Goal: Entertainment & Leisure: Browse casually

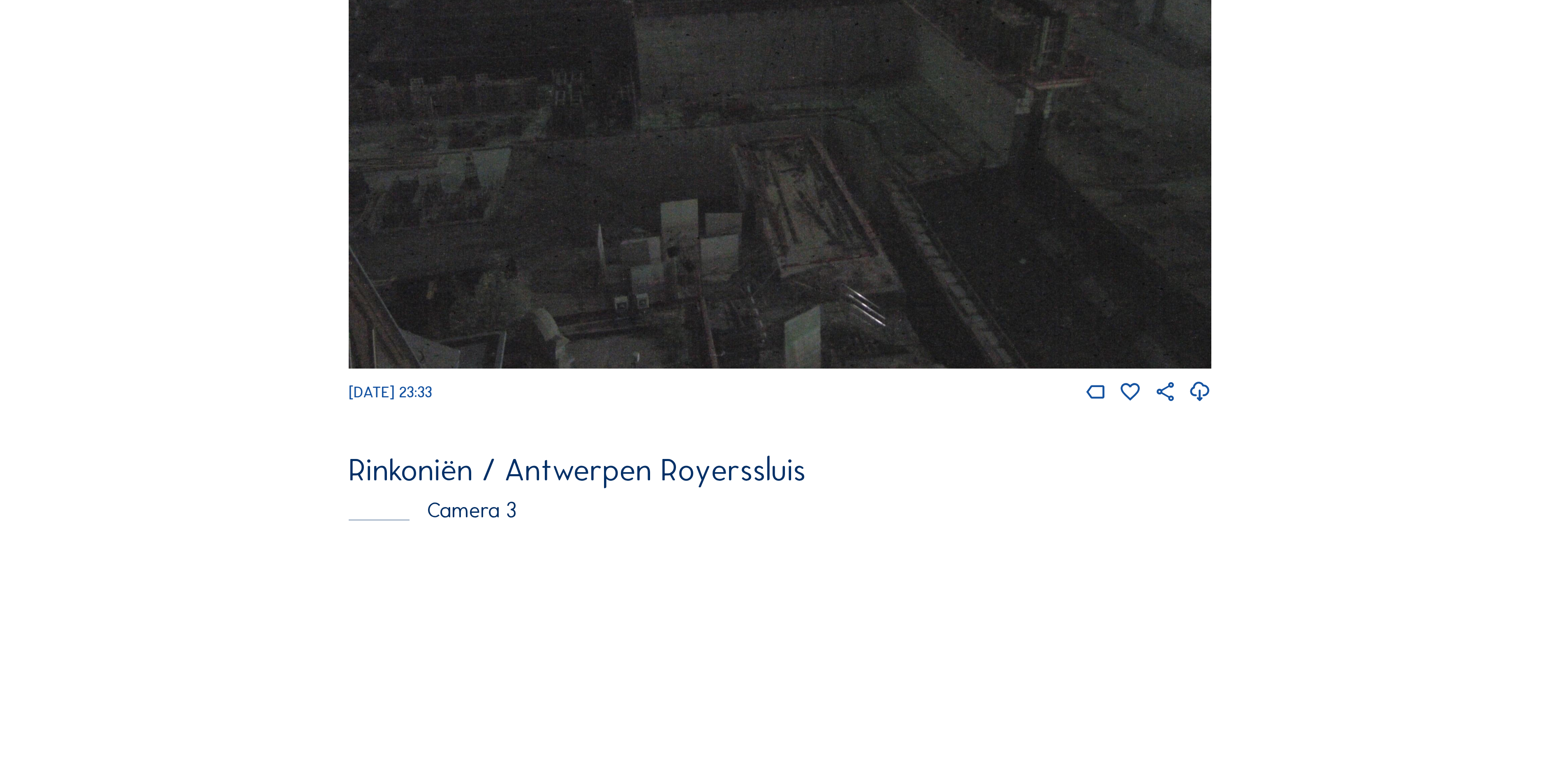
scroll to position [1690, 0]
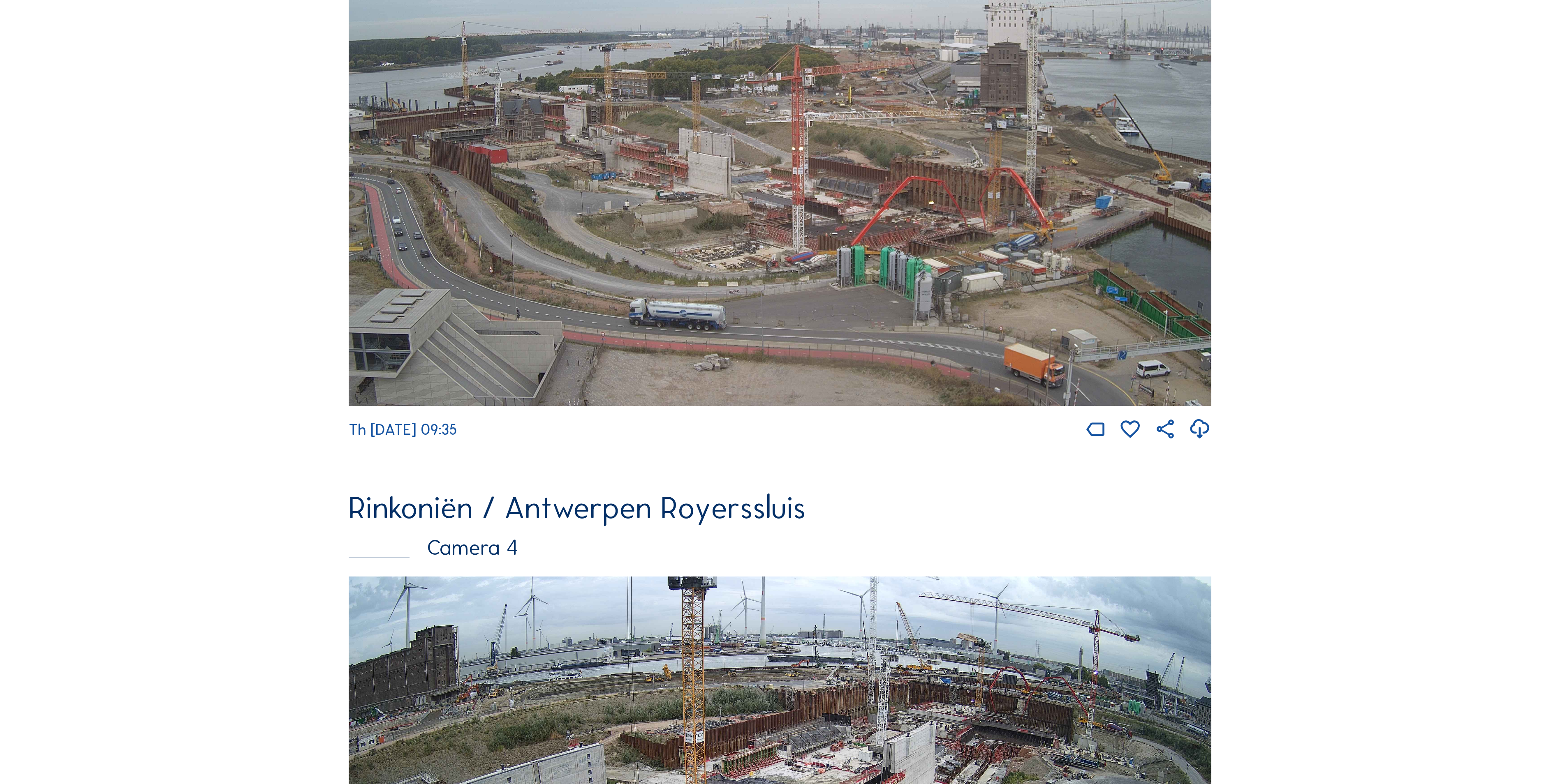
scroll to position [2308, 0]
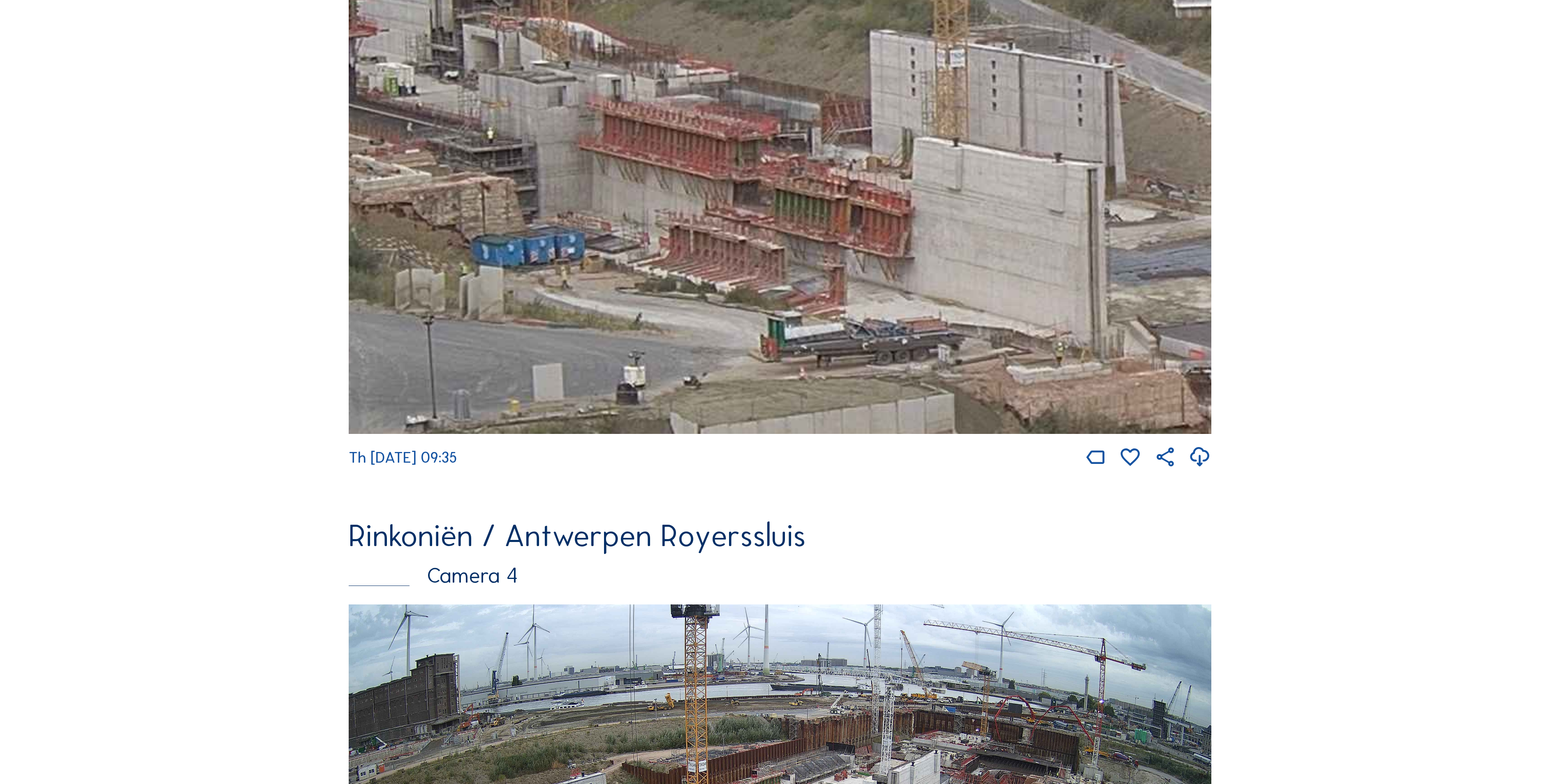
drag, startPoint x: 431, startPoint y: 154, endPoint x: 561, endPoint y: 161, distance: 130.2
click at [561, 161] on img at bounding box center [780, 191] width 862 height 485
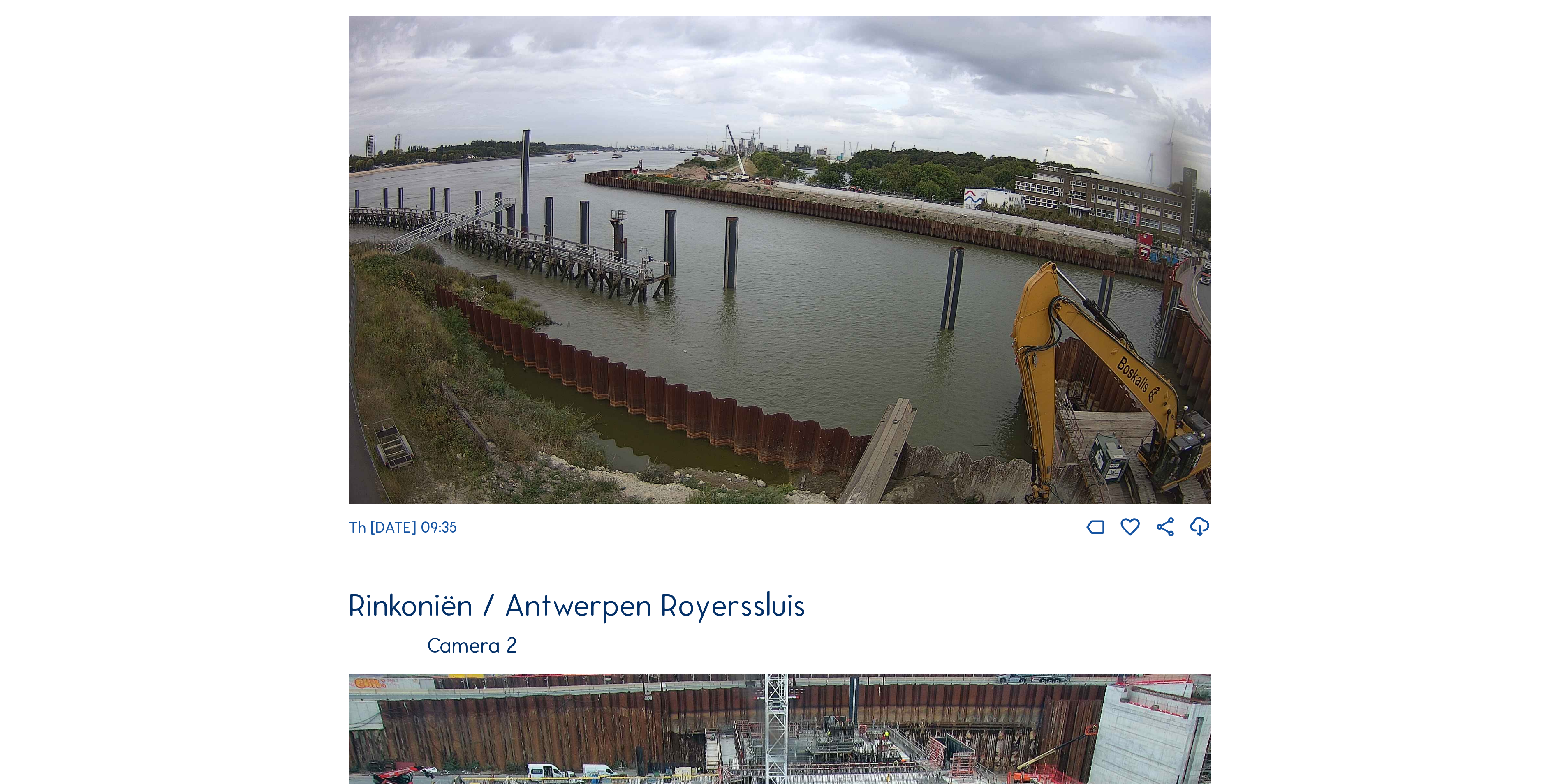
scroll to position [246, 0]
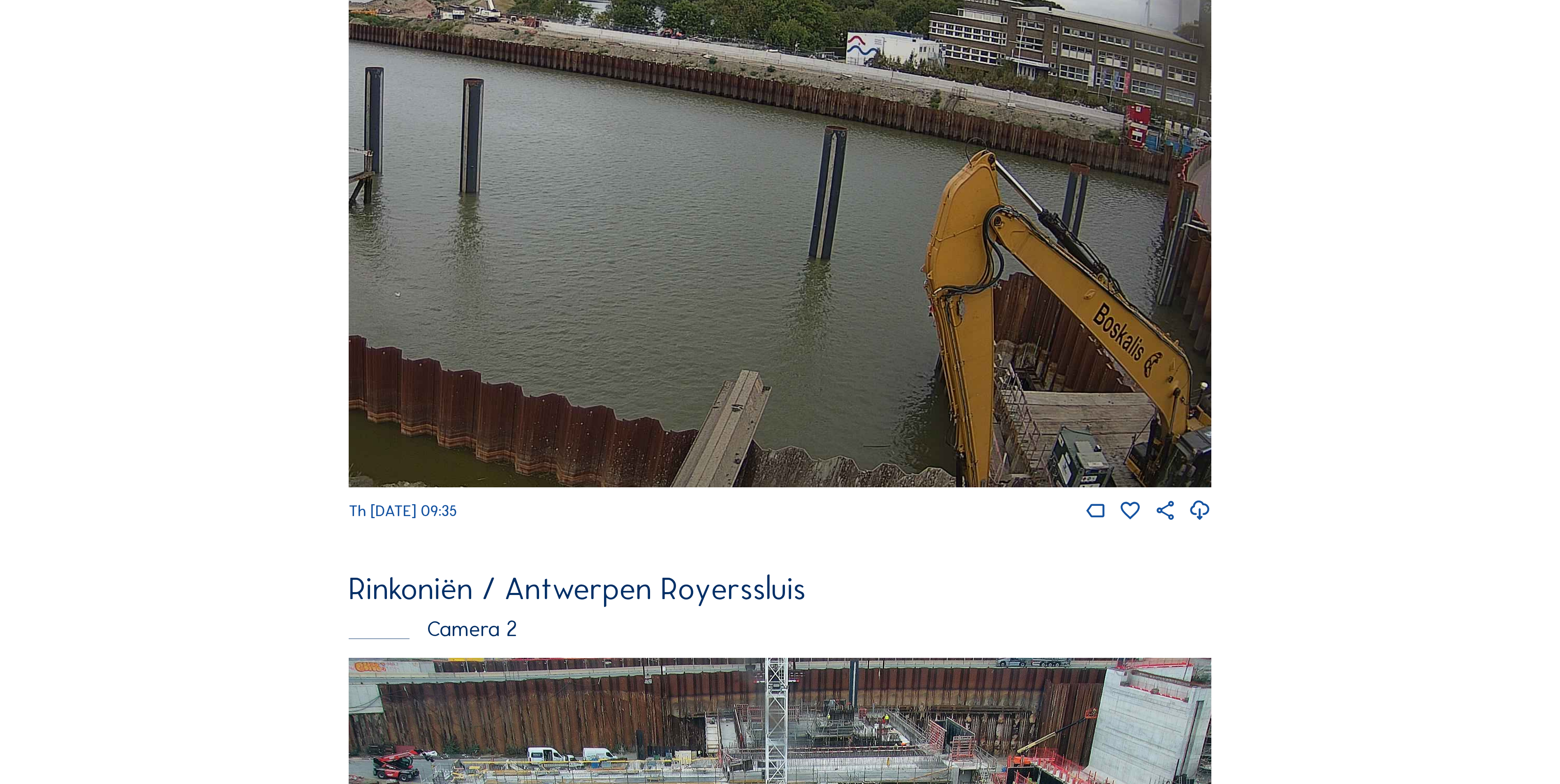
drag, startPoint x: 1112, startPoint y: 317, endPoint x: 691, endPoint y: 96, distance: 475.5
click at [691, 96] on img at bounding box center [780, 243] width 862 height 487
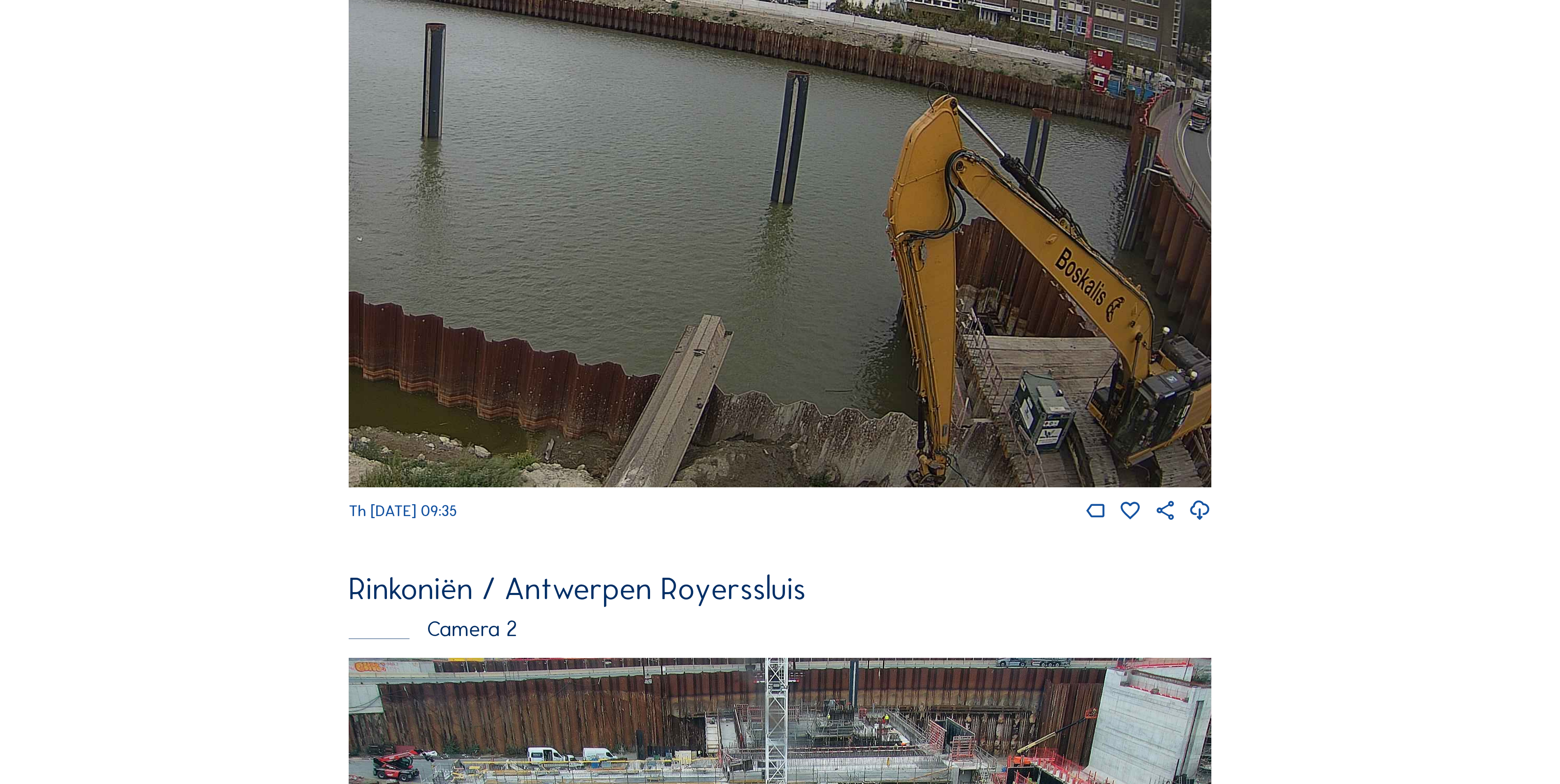
drag, startPoint x: 951, startPoint y: 315, endPoint x: 922, endPoint y: 113, distance: 204.1
click at [922, 113] on img at bounding box center [780, 243] width 862 height 487
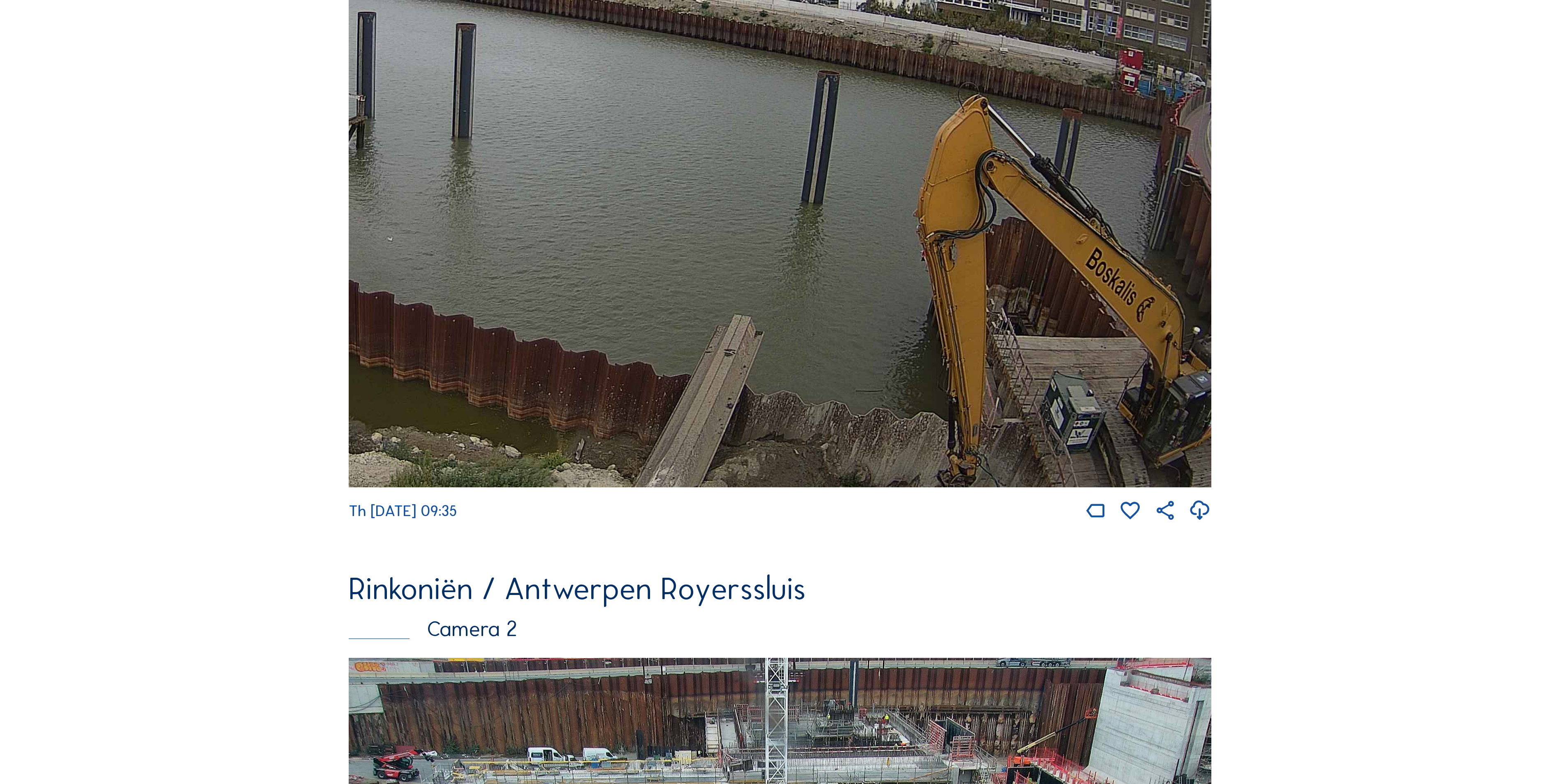
drag, startPoint x: 922, startPoint y: 113, endPoint x: 952, endPoint y: 84, distance: 41.7
click at [952, 84] on img at bounding box center [780, 243] width 862 height 487
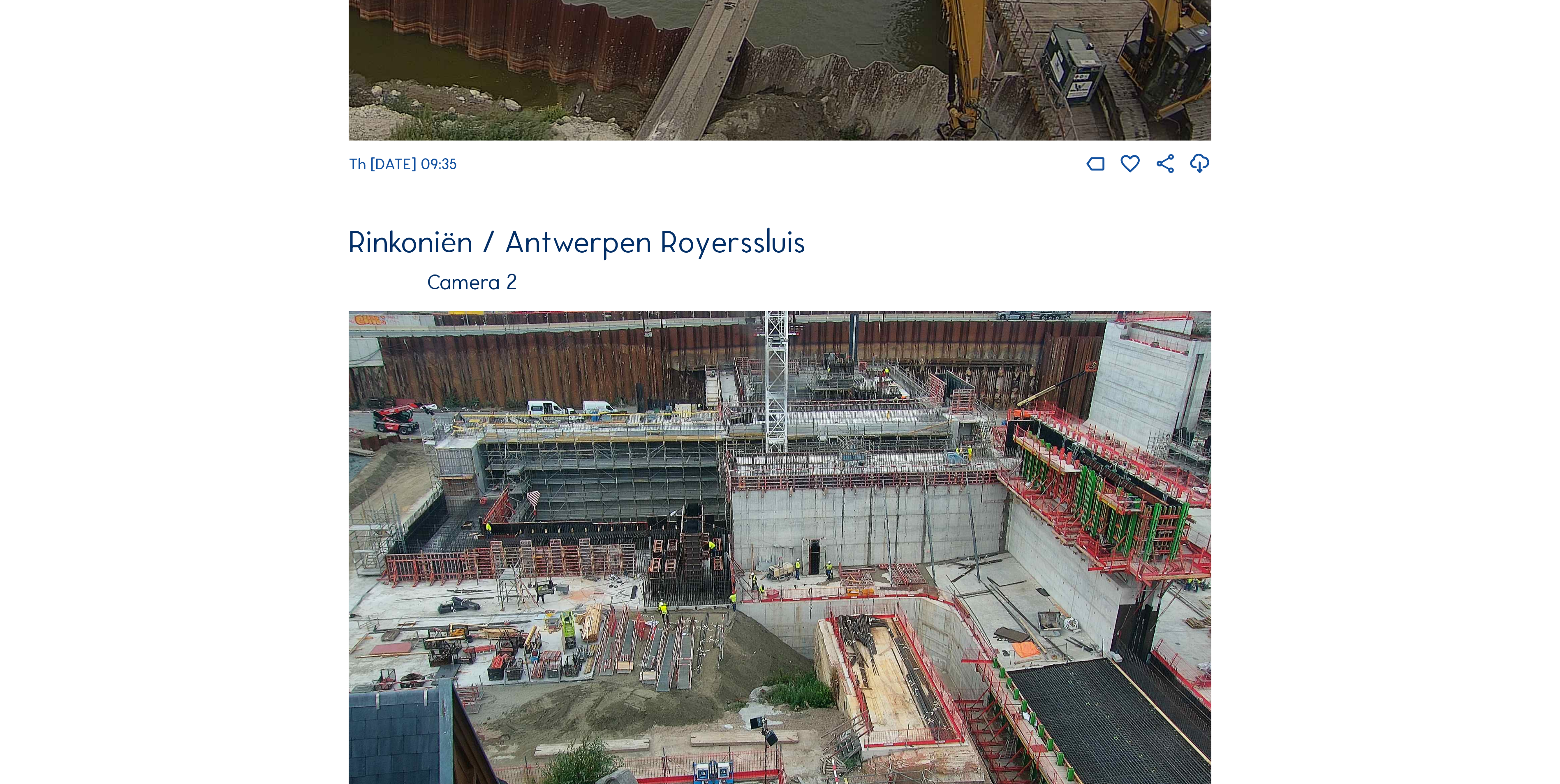
scroll to position [657, 0]
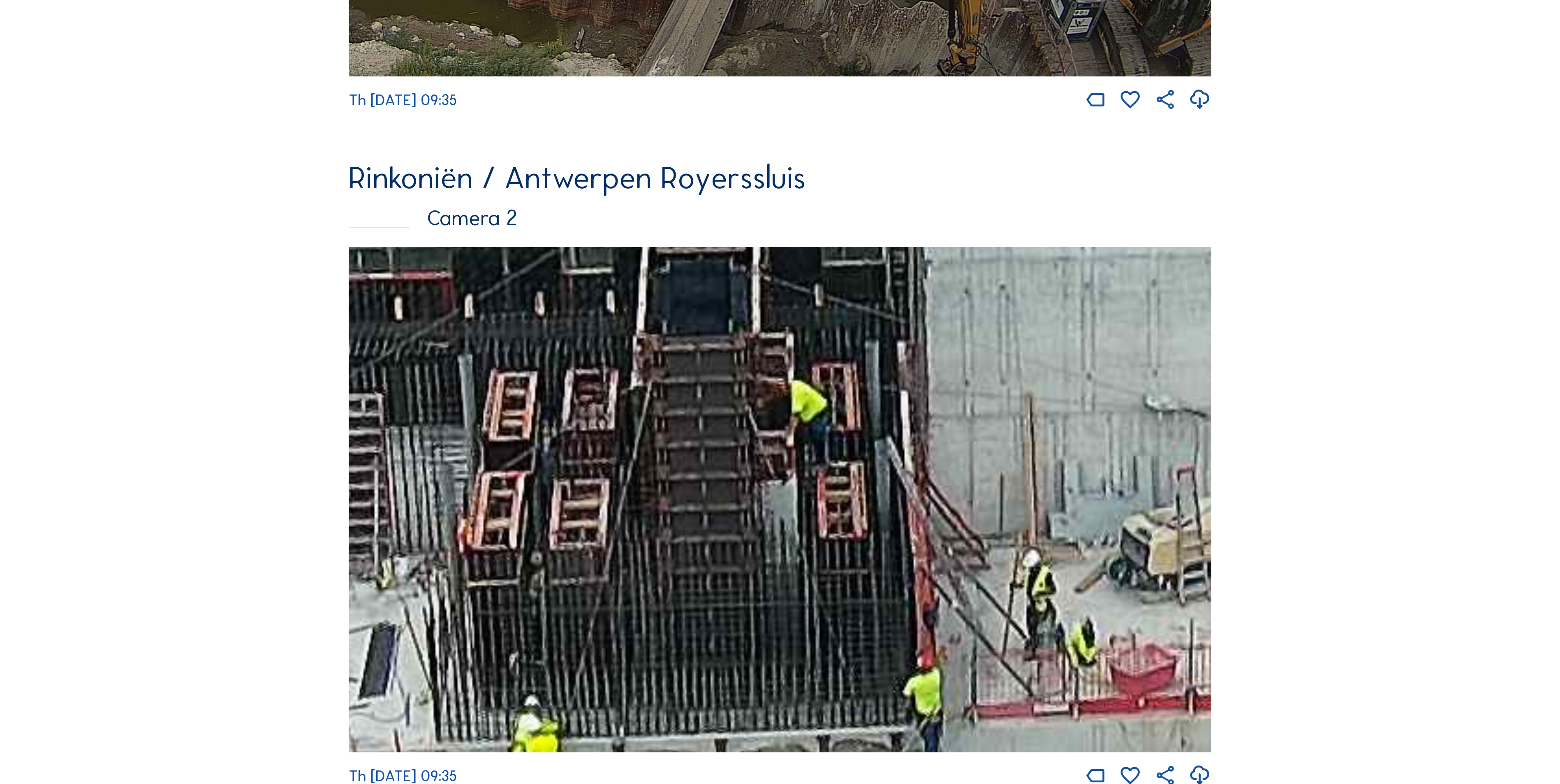
drag, startPoint x: 655, startPoint y: 518, endPoint x: 802, endPoint y: 584, distance: 161.1
click at [802, 584] on img at bounding box center [780, 499] width 862 height 506
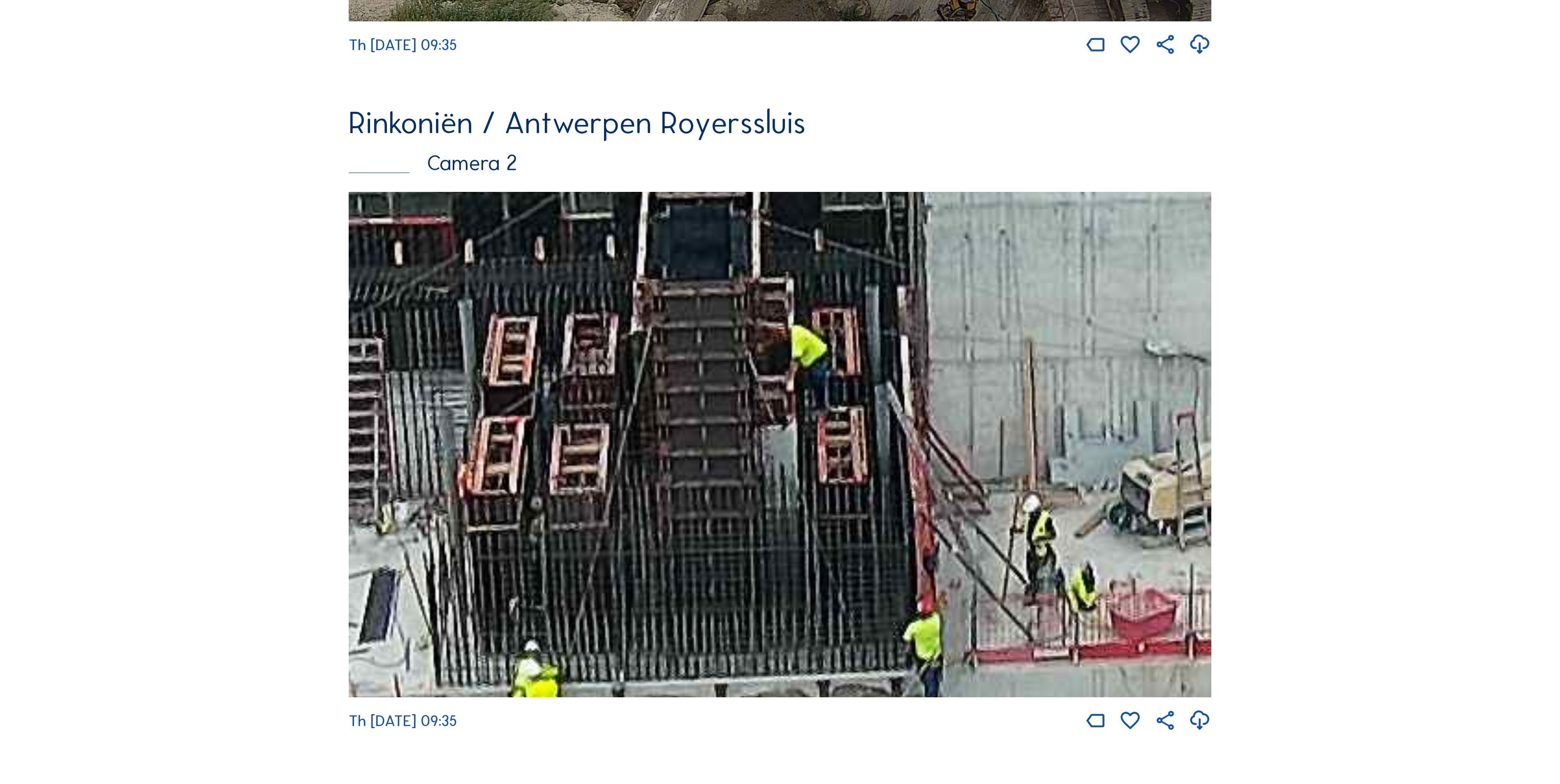
scroll to position [740, 0]
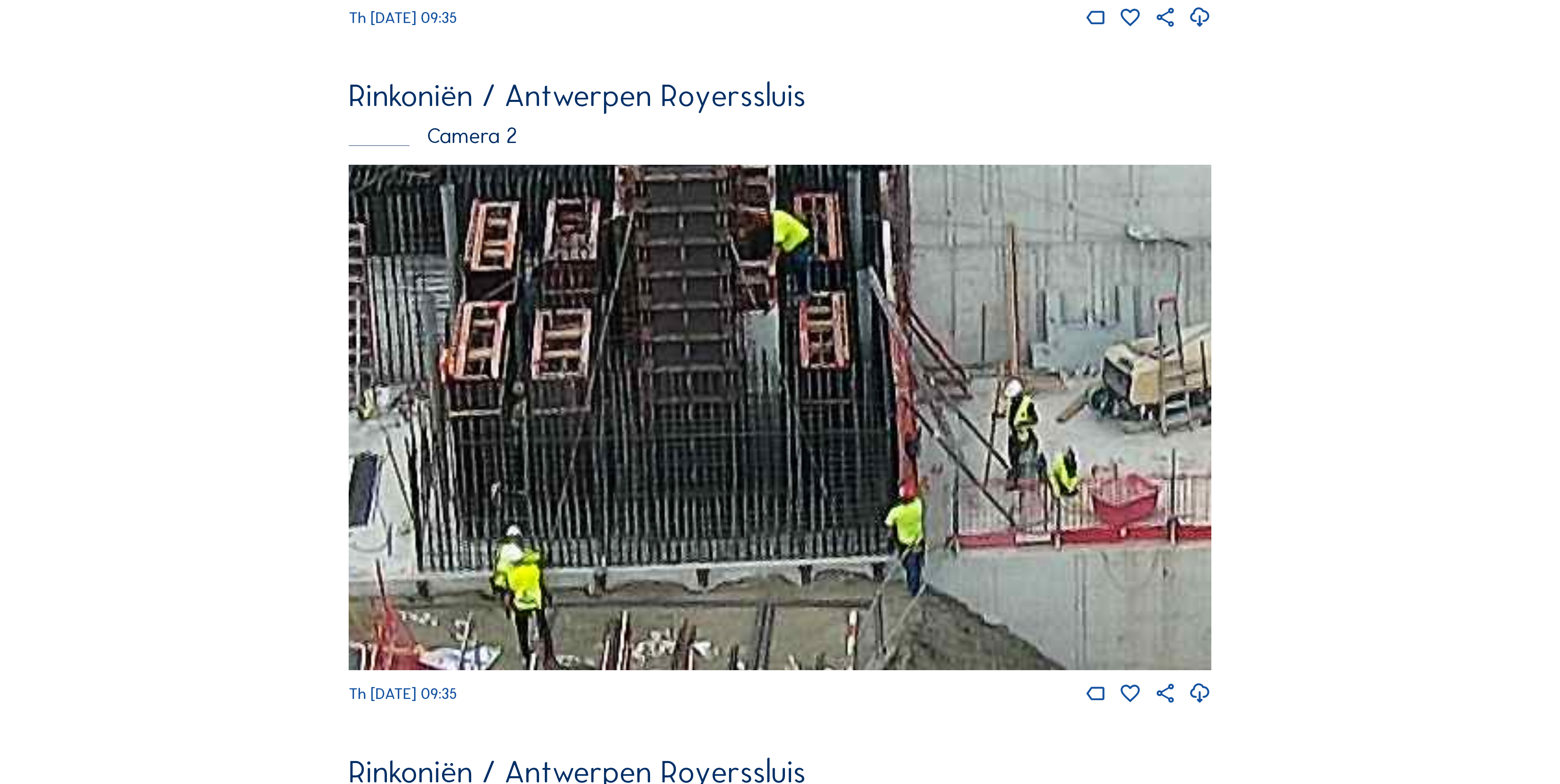
drag, startPoint x: 877, startPoint y: 514, endPoint x: 910, endPoint y: 489, distance: 41.4
click at [910, 489] on img at bounding box center [780, 417] width 862 height 506
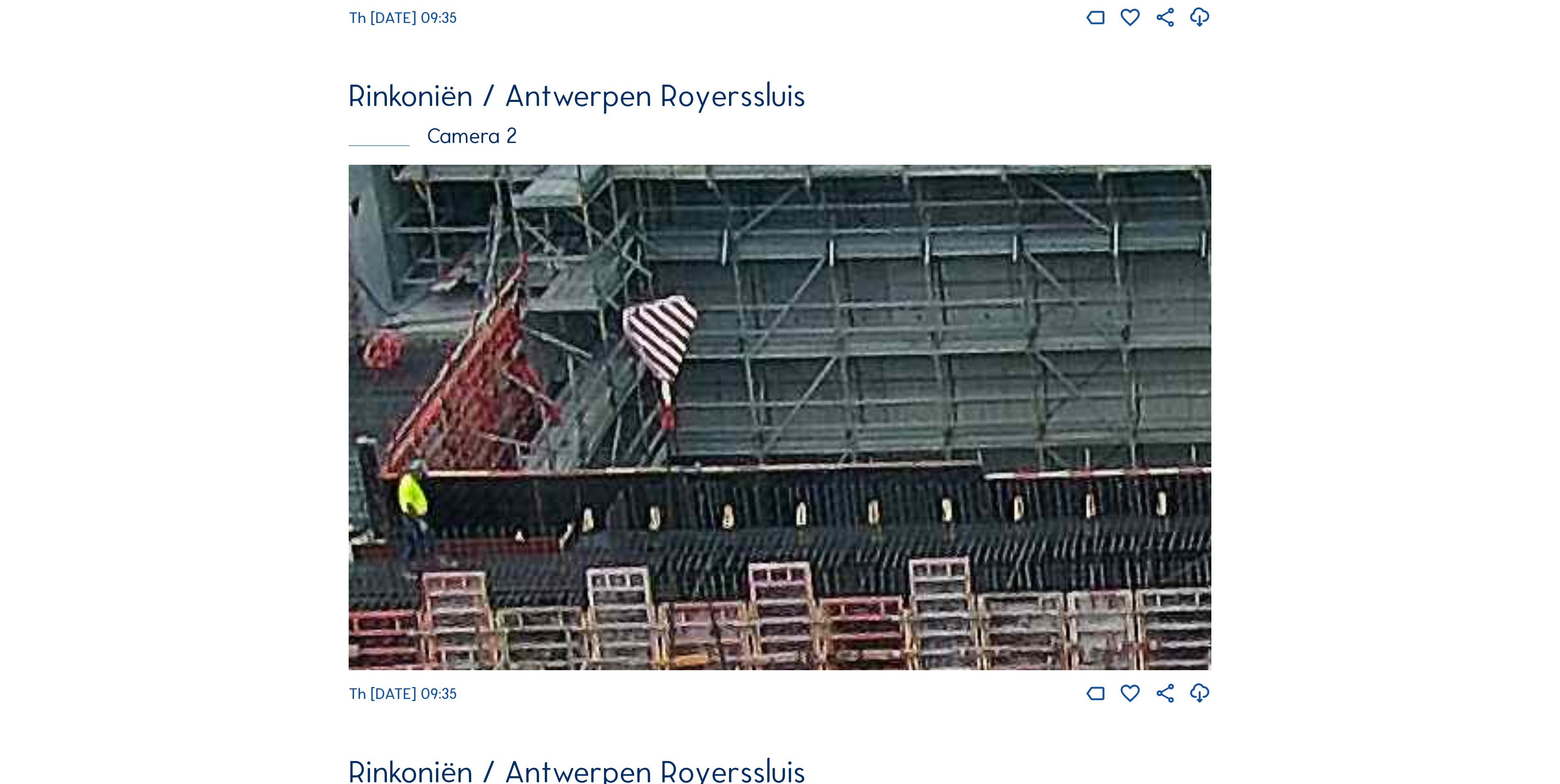
drag, startPoint x: 942, startPoint y: 406, endPoint x: 1645, endPoint y: 740, distance: 778.3
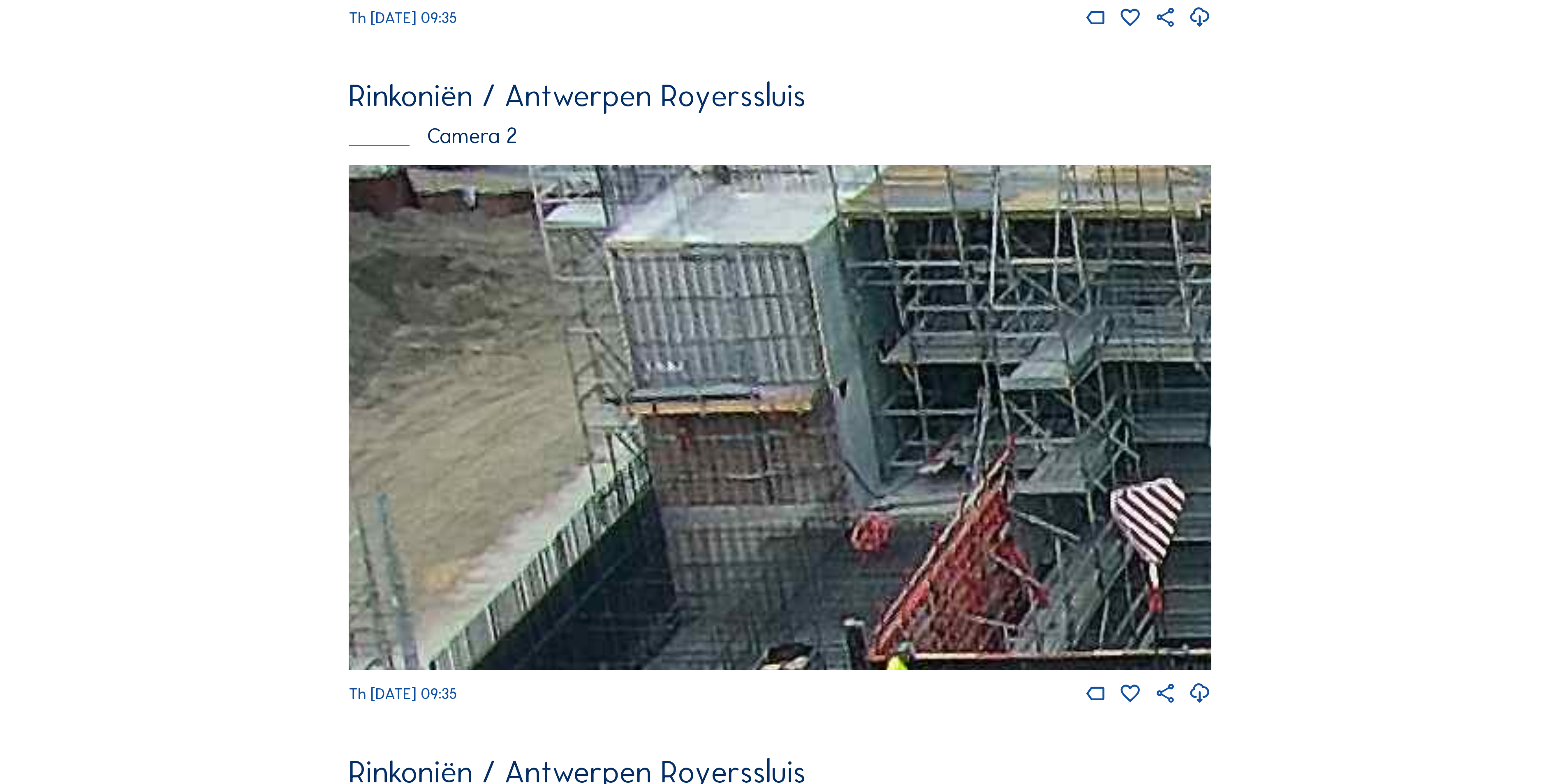
drag, startPoint x: 843, startPoint y: 486, endPoint x: 1593, endPoint y: 753, distance: 796.1
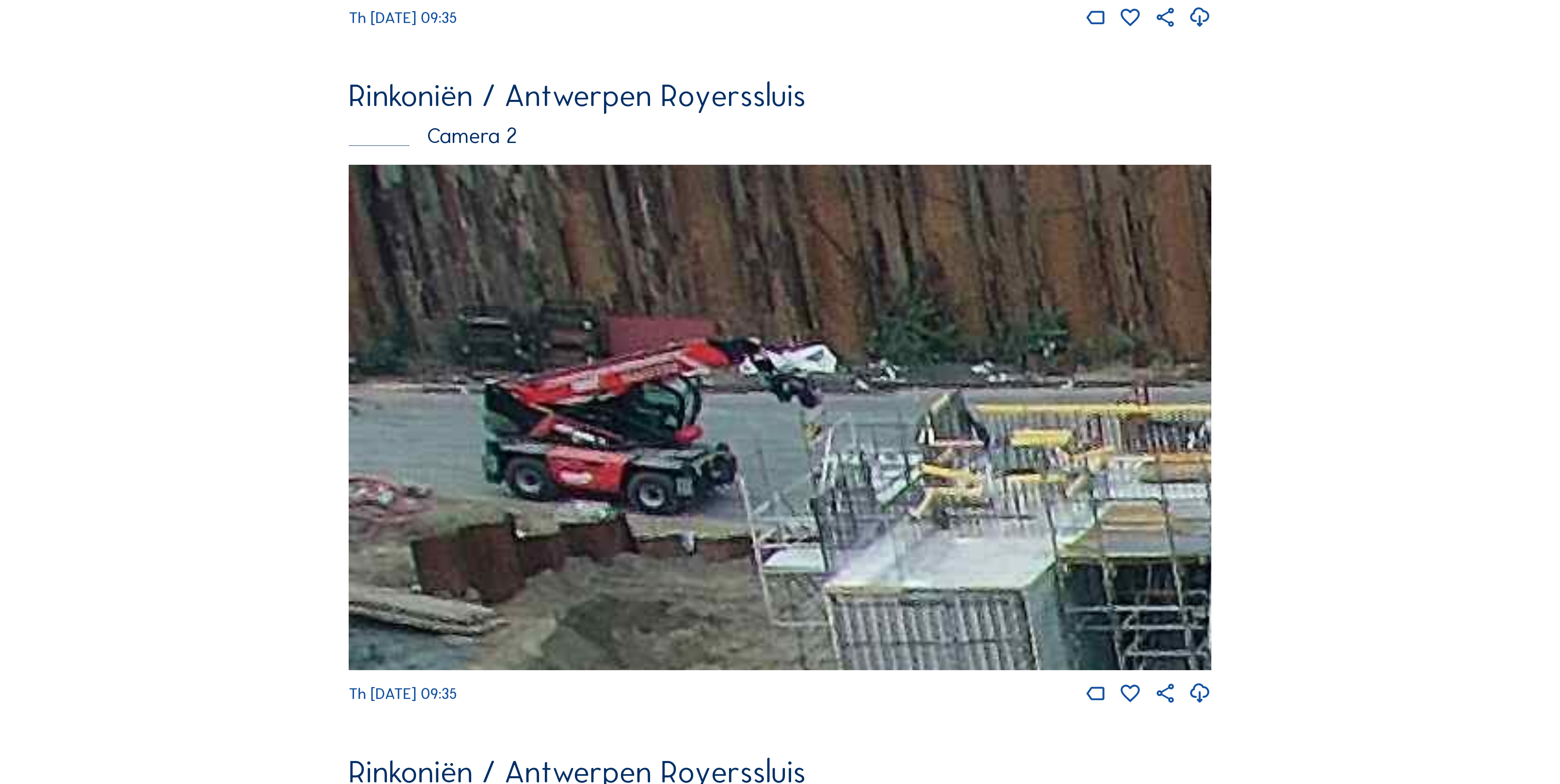
drag, startPoint x: 1027, startPoint y: 587, endPoint x: 1254, endPoint y: 826, distance: 329.6
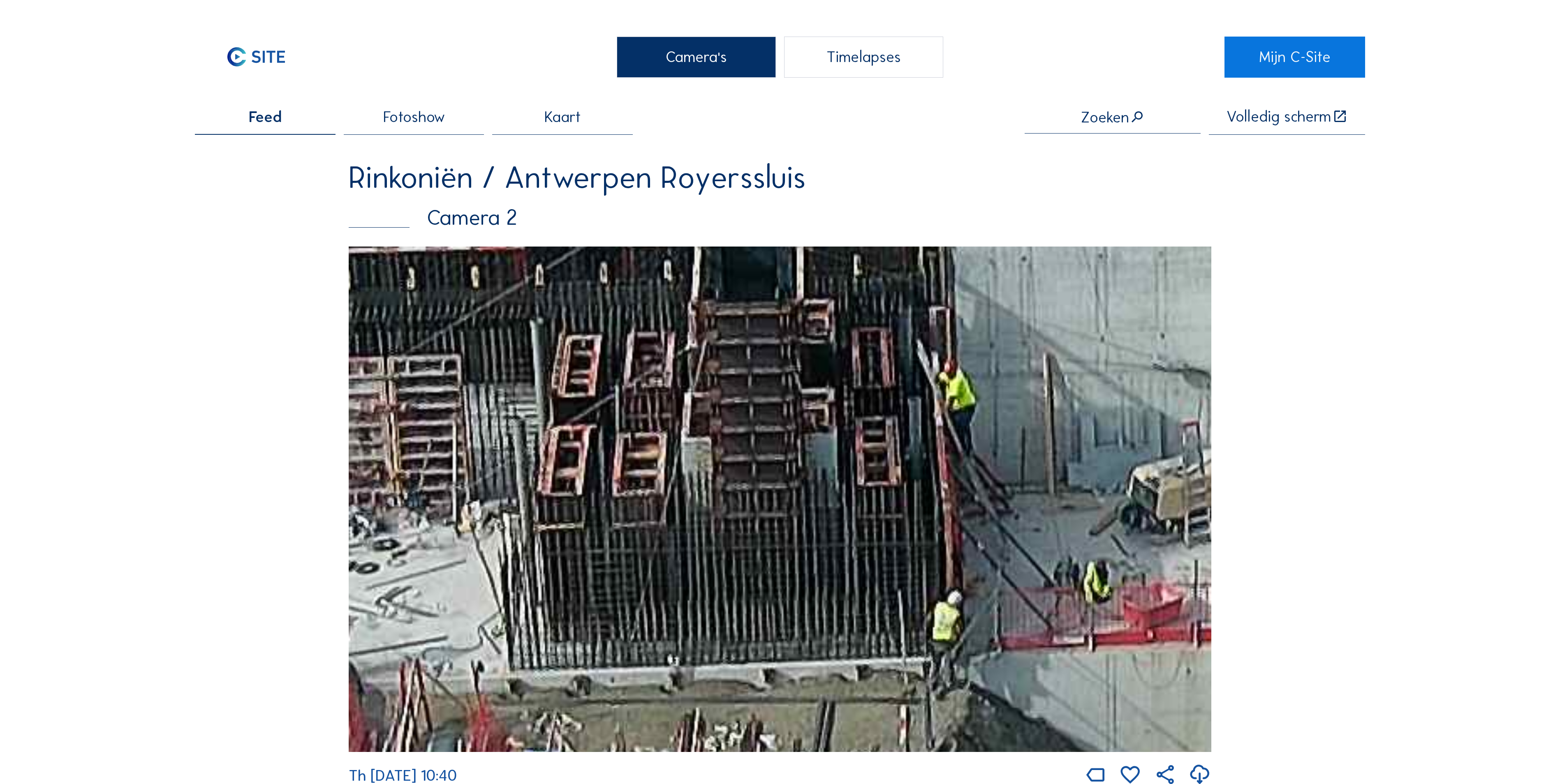
drag, startPoint x: 510, startPoint y: 475, endPoint x: 693, endPoint y: 423, distance: 190.2
click at [693, 423] on img at bounding box center [780, 499] width 862 height 506
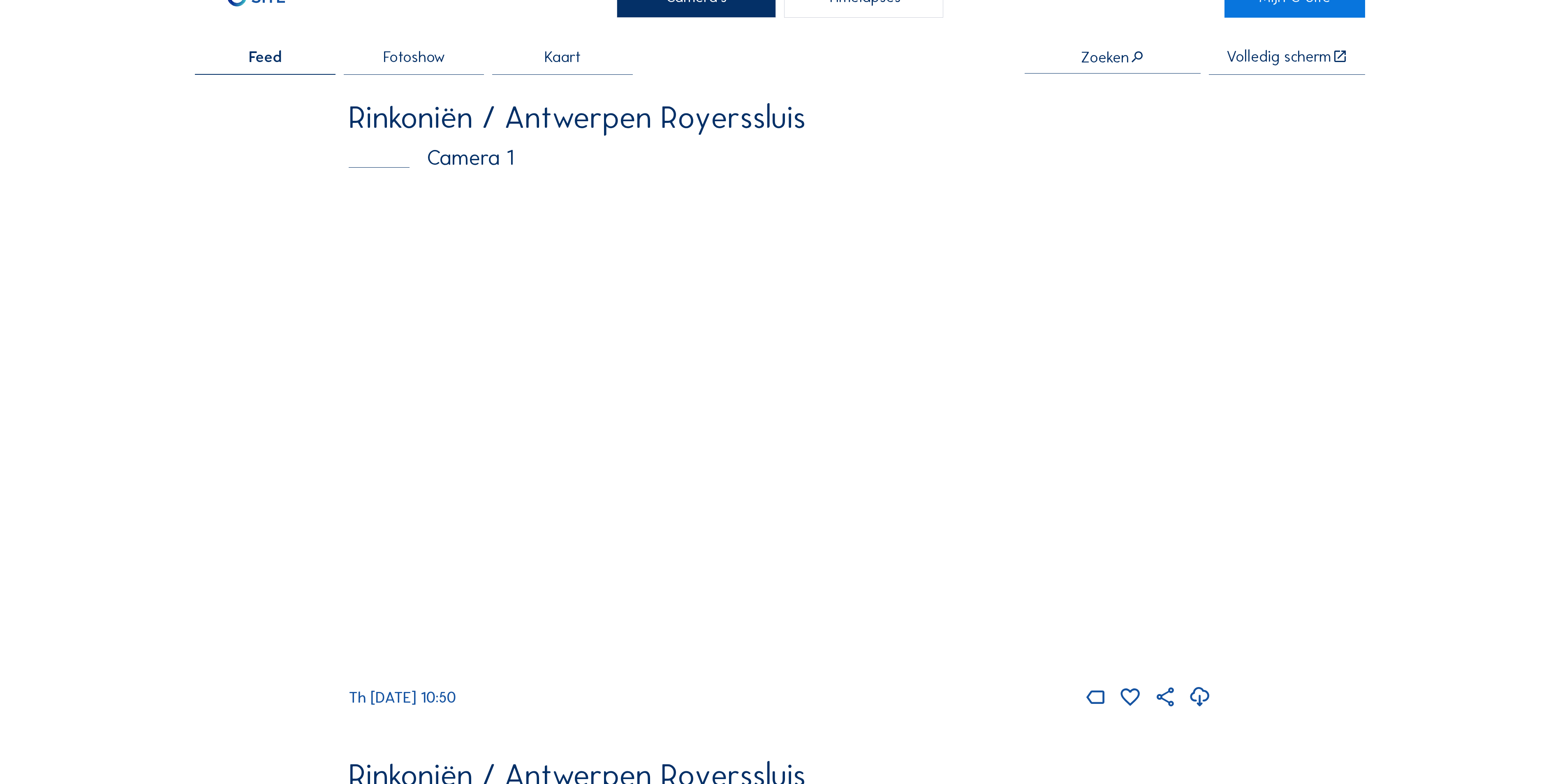
scroll to position [89, 0]
